Goal: Information Seeking & Learning: Learn about a topic

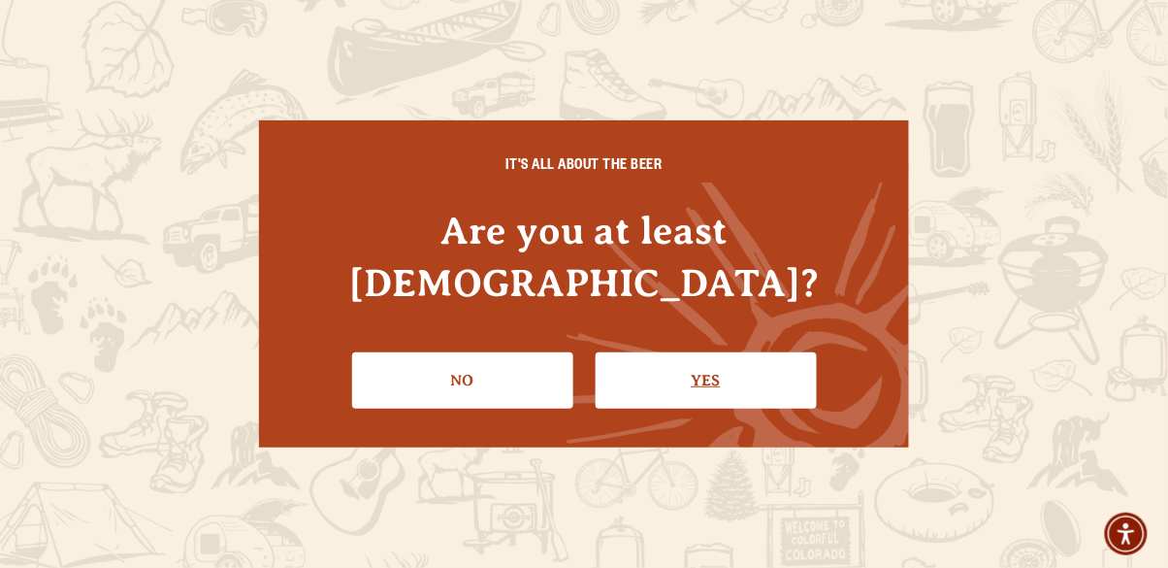
click at [724, 354] on link "Yes" at bounding box center [706, 380] width 221 height 56
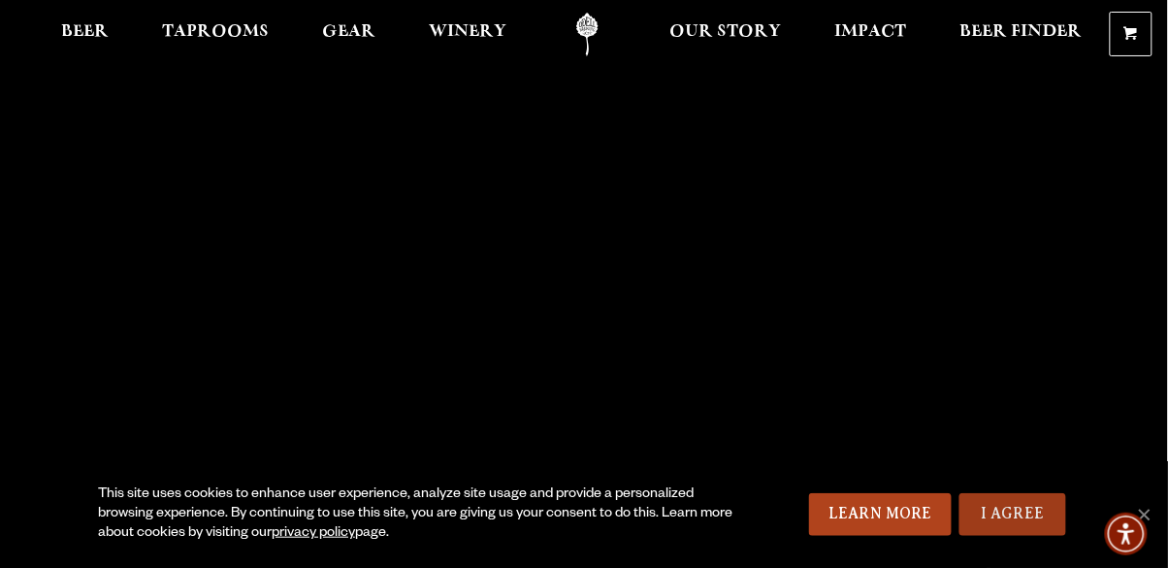
click at [1012, 522] on link "I Agree" at bounding box center [1013, 514] width 107 height 43
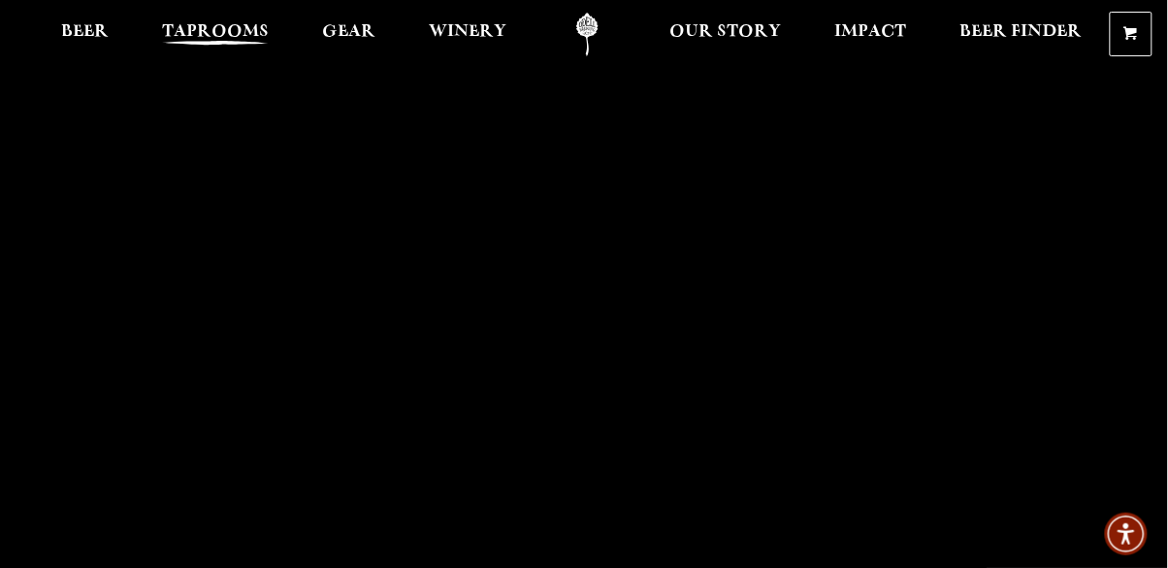
click at [214, 34] on span "Taprooms" at bounding box center [215, 32] width 107 height 16
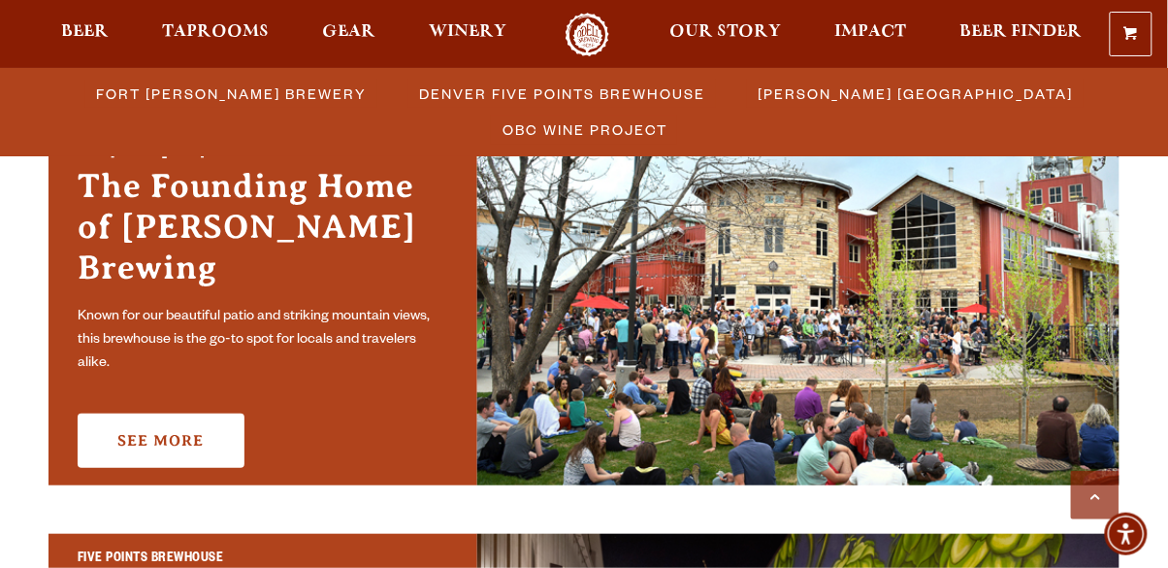
scroll to position [605, 0]
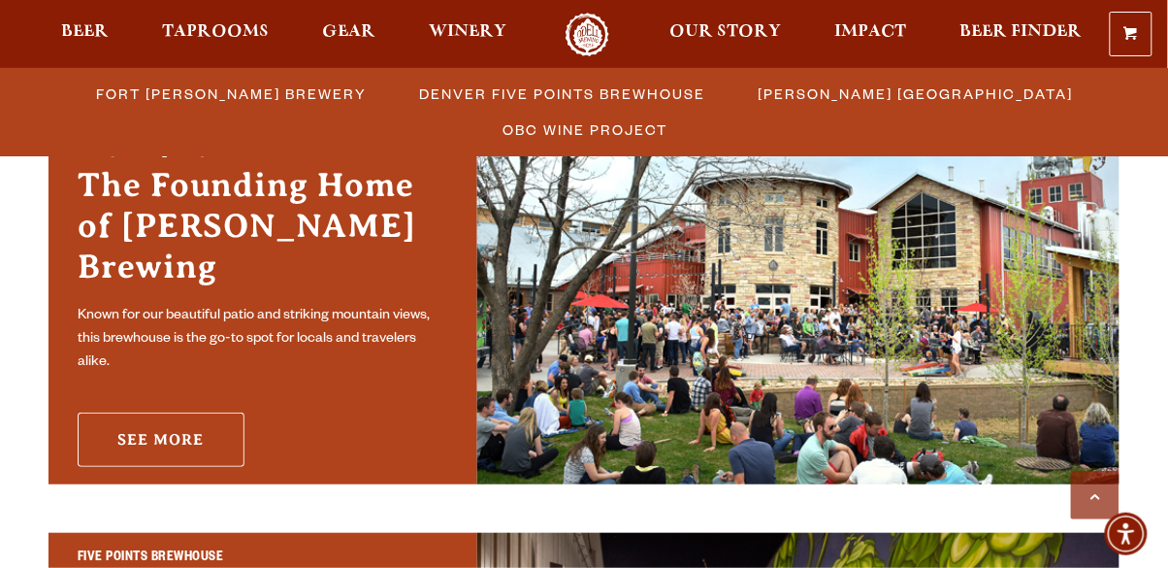
click at [165, 413] on link "See More" at bounding box center [161, 439] width 167 height 54
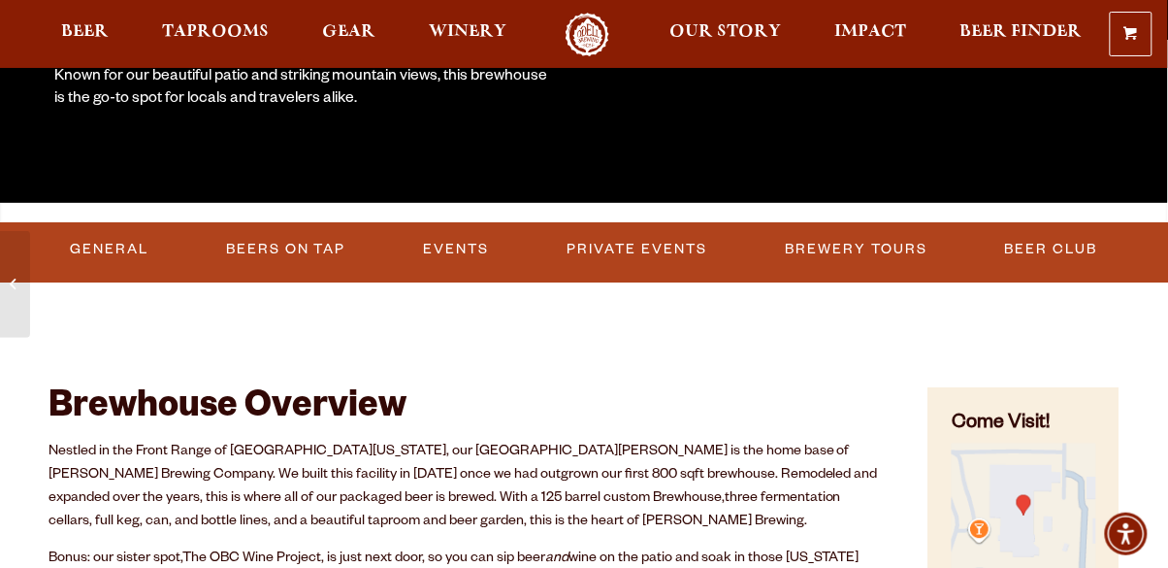
scroll to position [456, 0]
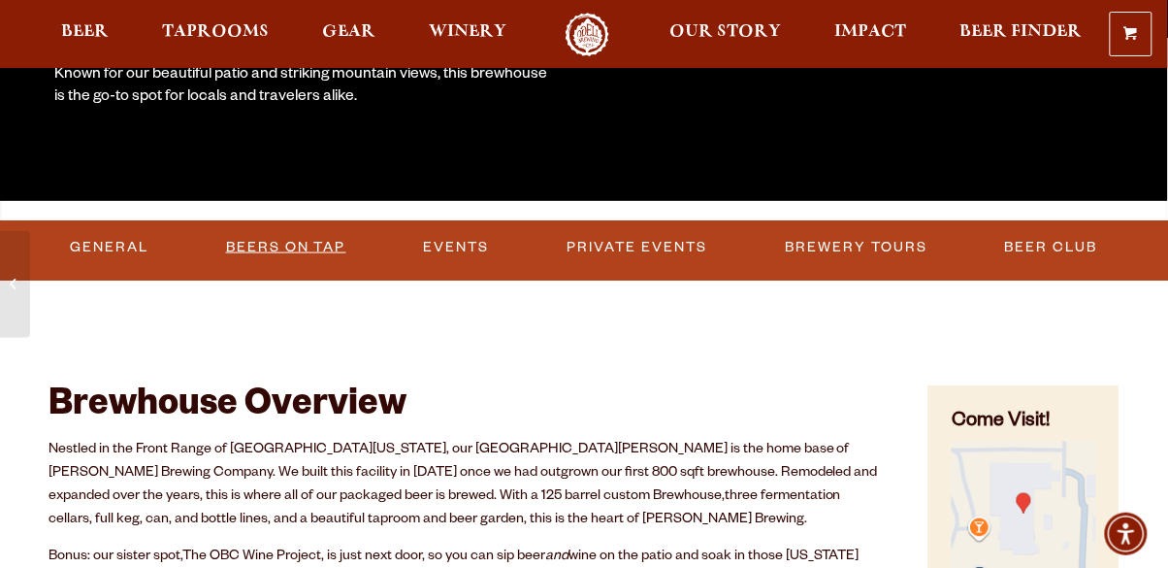
click at [291, 265] on link "Beers on Tap" at bounding box center [286, 247] width 136 height 45
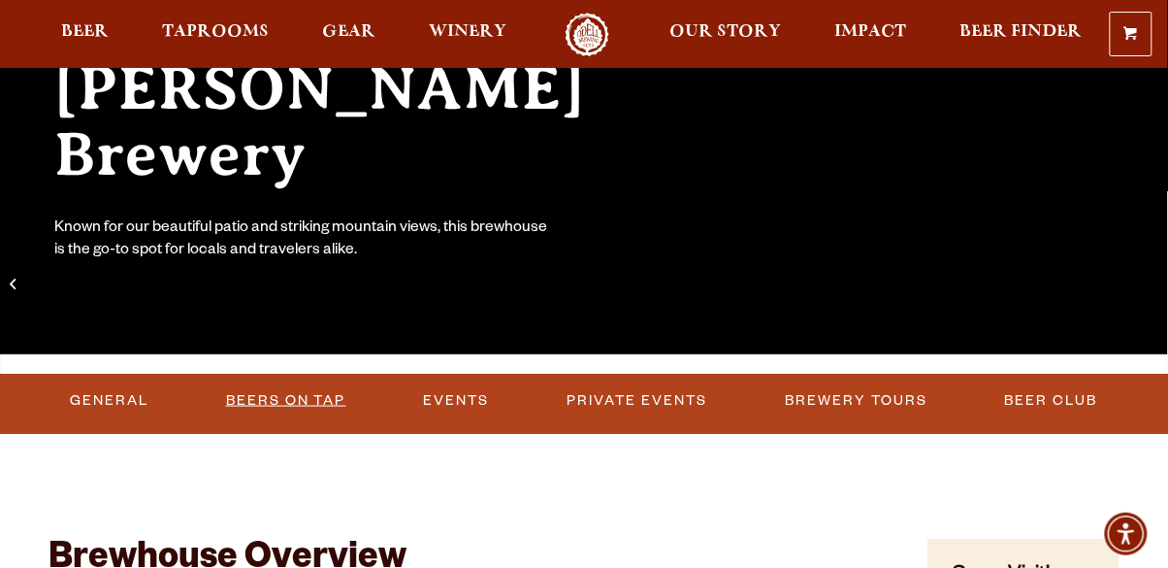
scroll to position [305, 0]
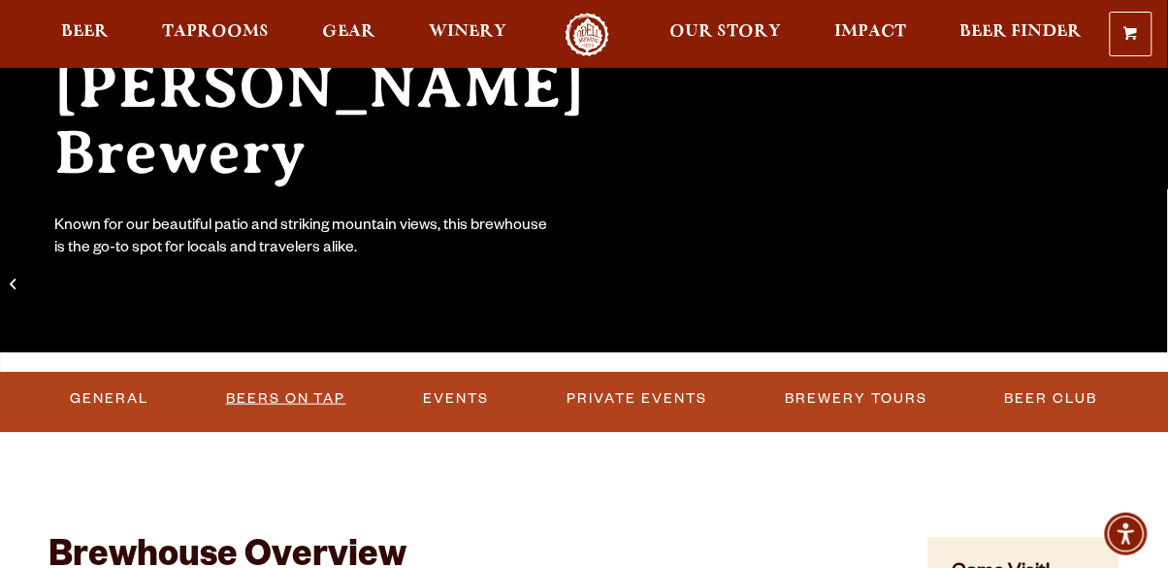
click at [289, 410] on link "Beers on Tap" at bounding box center [286, 398] width 136 height 45
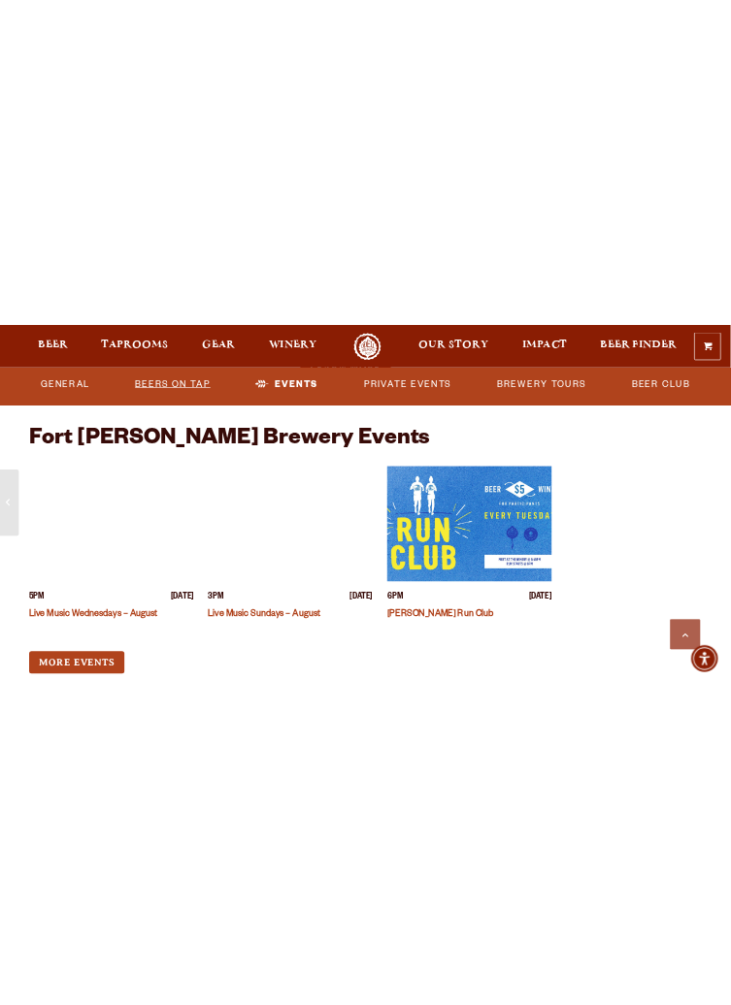
scroll to position [0, 0]
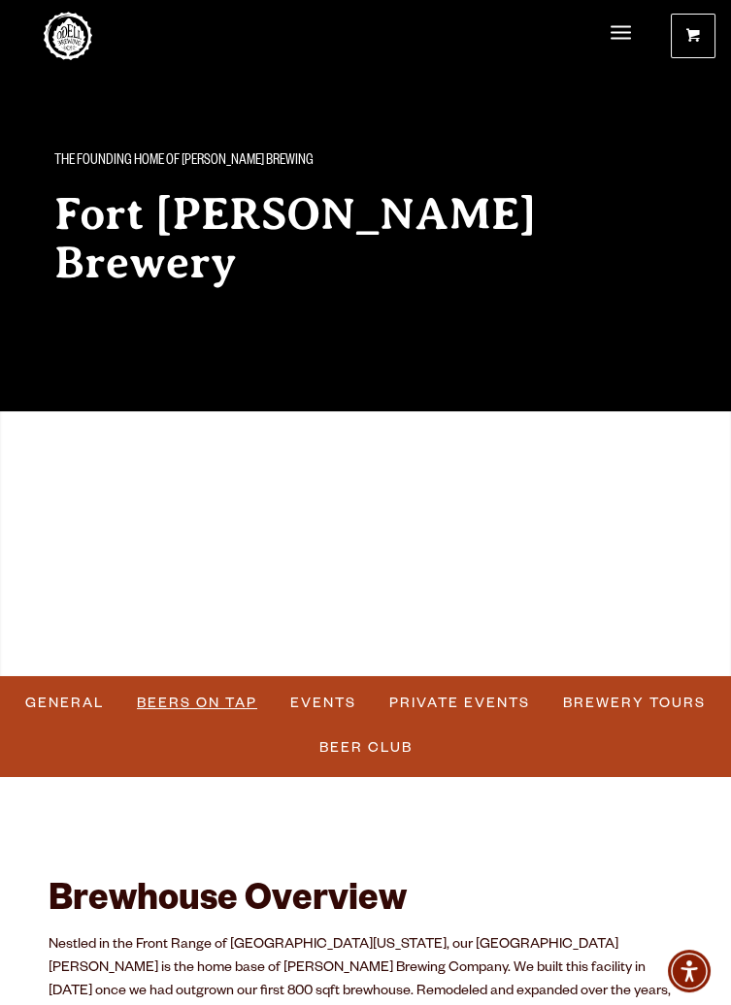
click at [195, 567] on link "Beers on Tap" at bounding box center [197, 703] width 136 height 45
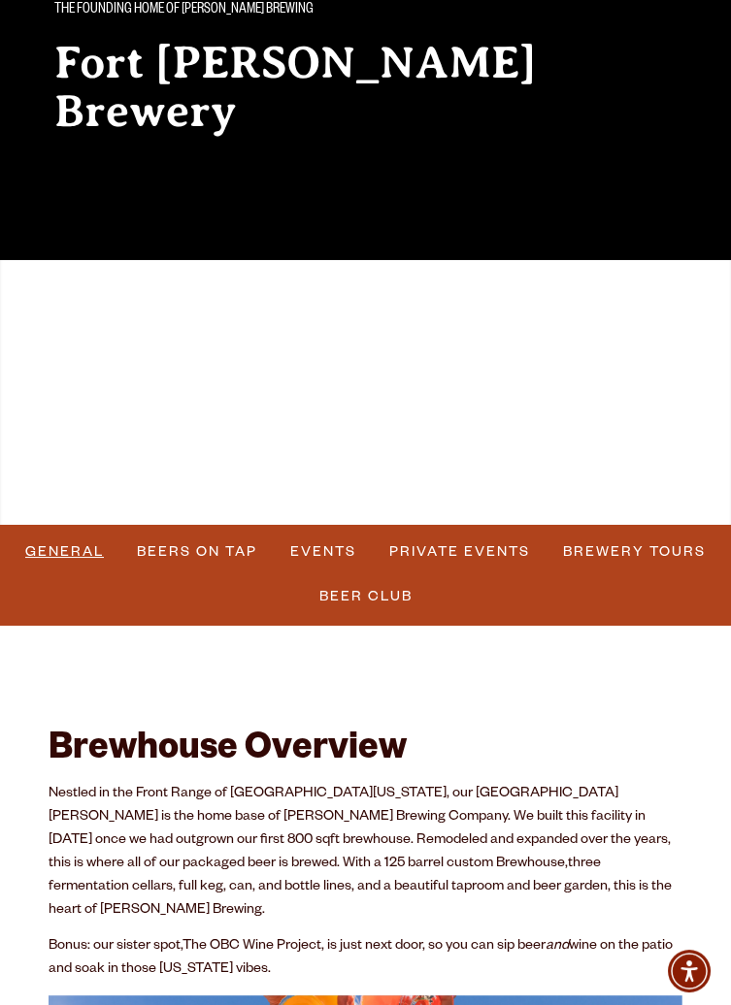
click at [68, 566] on link "General" at bounding box center [64, 552] width 94 height 45
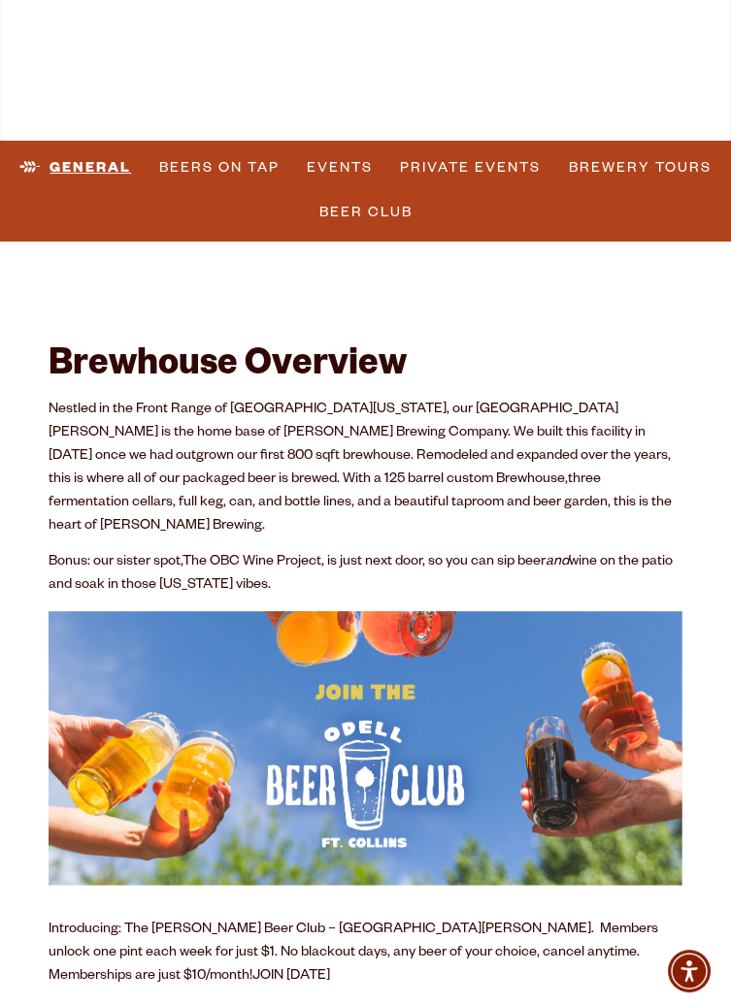
scroll to position [536, 0]
click at [223, 169] on link "Beers on Tap" at bounding box center [219, 168] width 136 height 45
click at [356, 169] on link "Events" at bounding box center [340, 168] width 81 height 45
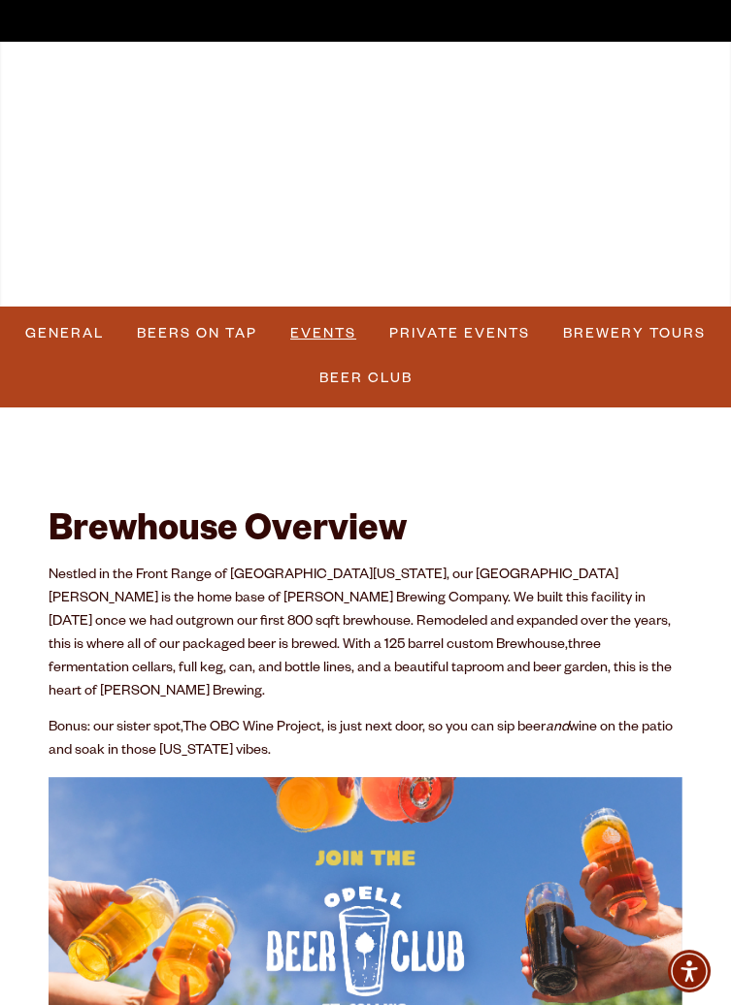
scroll to position [0, 0]
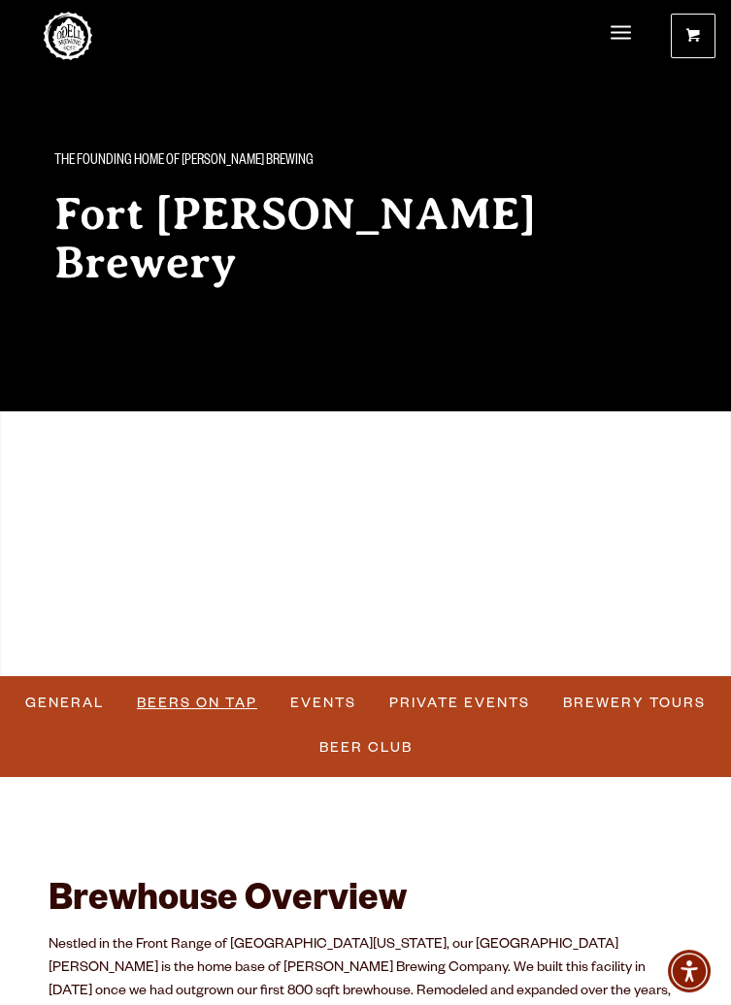
click at [187, 567] on link "Beers on Tap" at bounding box center [197, 703] width 136 height 45
click at [659, 567] on link "Brewery Tours" at bounding box center [640, 703] width 158 height 45
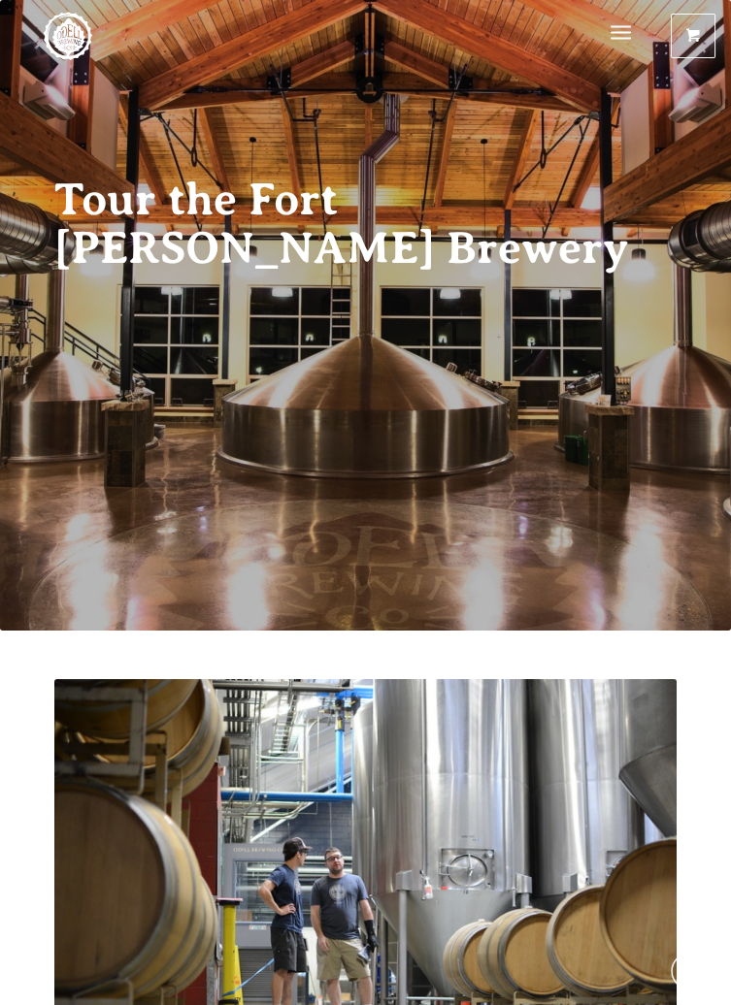
click at [616, 33] on span "Menu" at bounding box center [620, 32] width 20 height 5
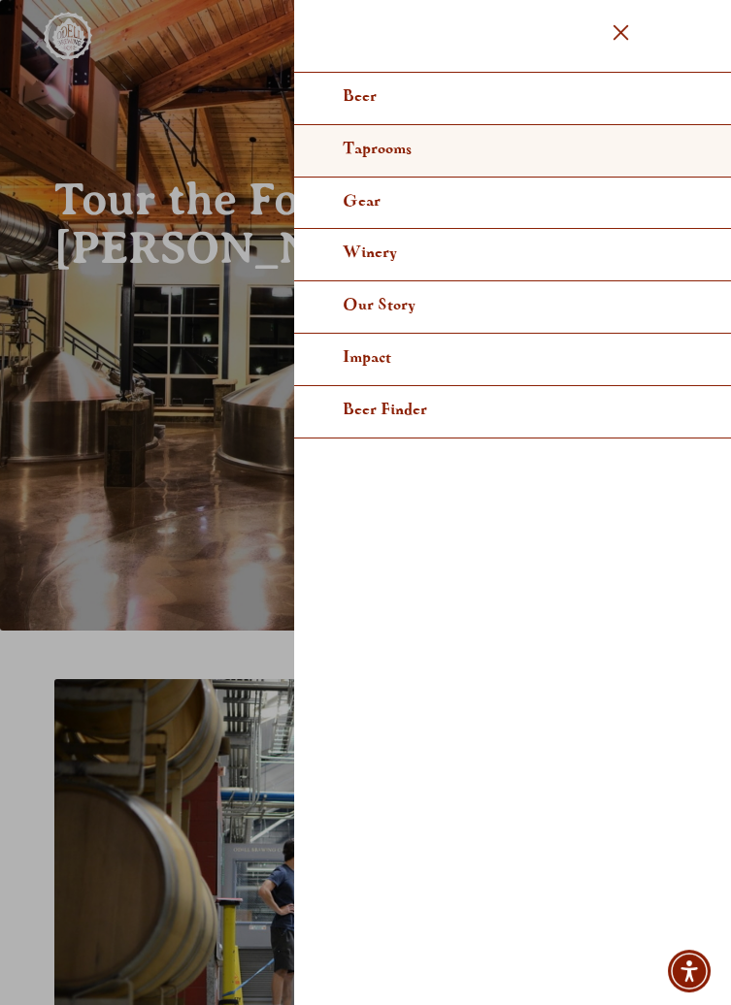
click at [444, 160] on link "Taprooms" at bounding box center [512, 151] width 437 height 52
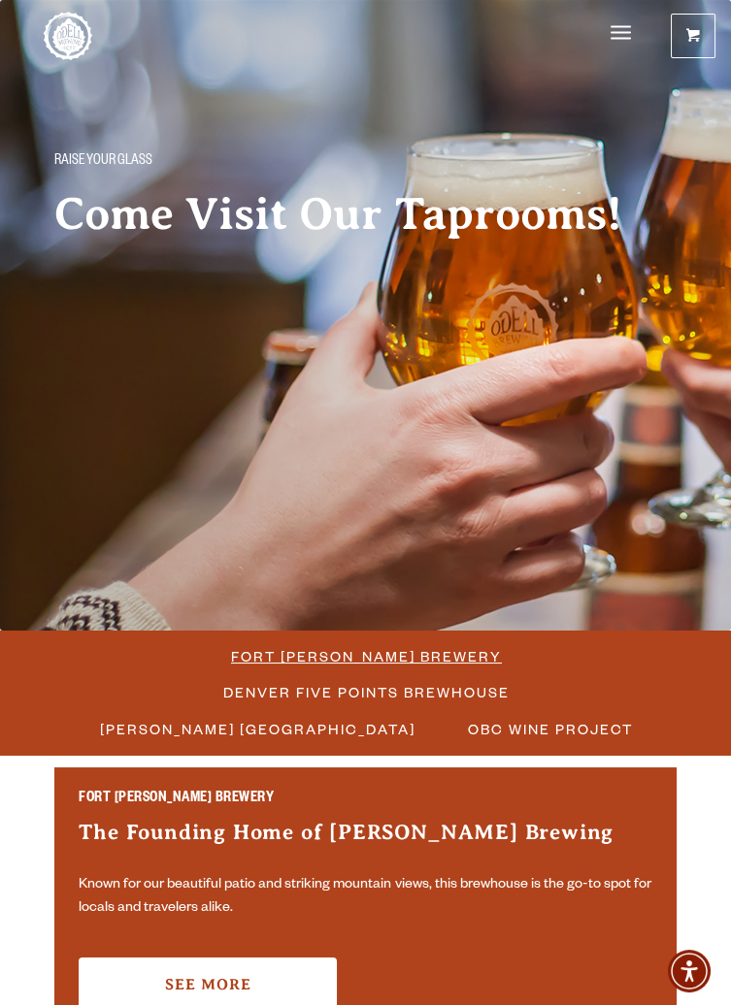
click at [246, 652] on span "Fort [PERSON_NAME] Brewery" at bounding box center [366, 656] width 271 height 28
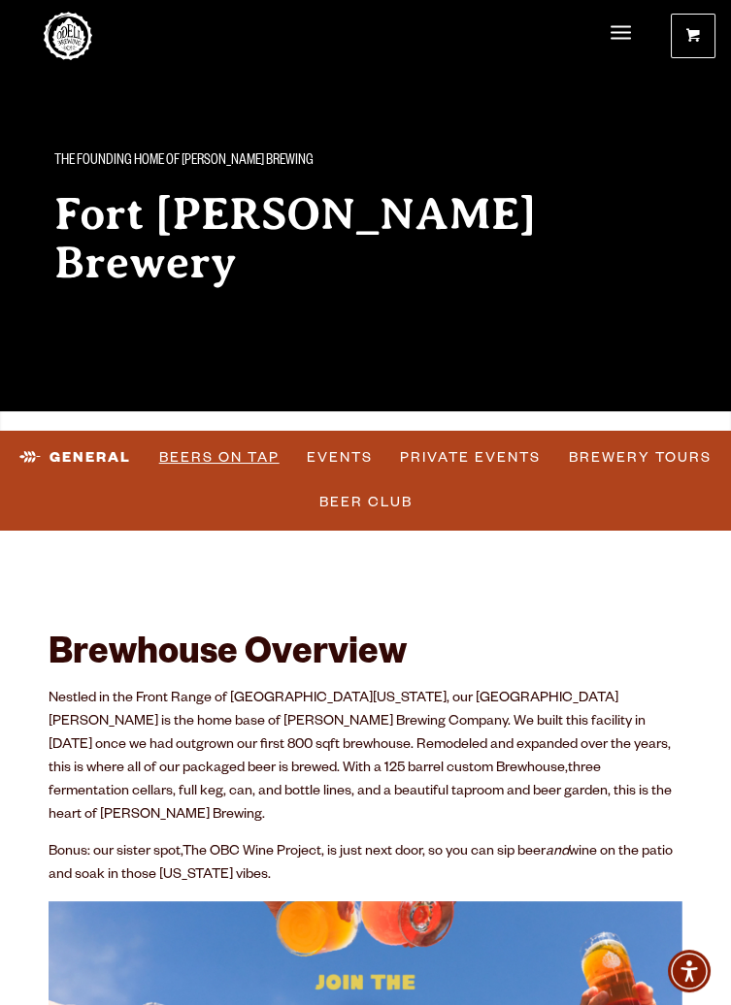
click at [222, 457] on link "Beers on Tap" at bounding box center [219, 458] width 136 height 45
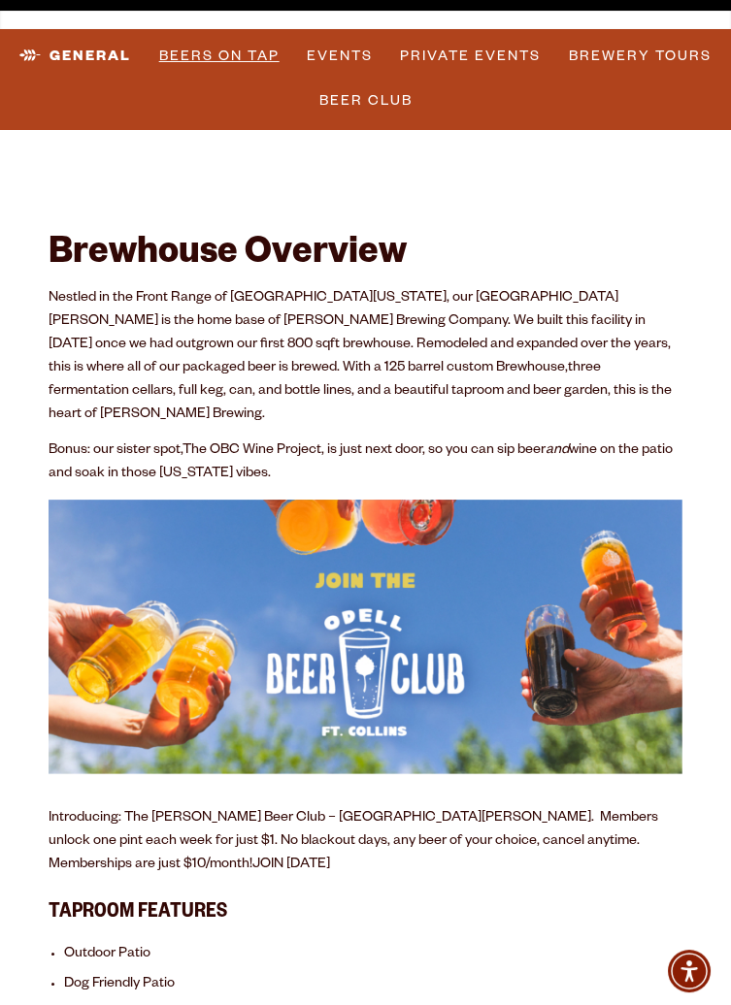
scroll to position [416, 0]
